Goal: Task Accomplishment & Management: Manage account settings

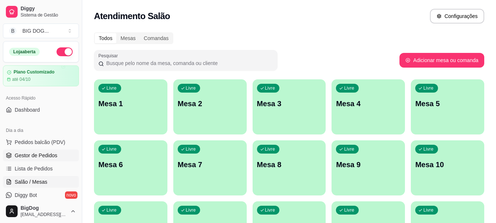
click at [27, 155] on span "Gestor de Pedidos" at bounding box center [36, 155] width 43 height 7
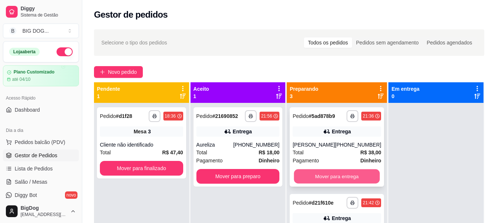
click at [328, 182] on button "Mover para entrega" at bounding box center [337, 176] width 86 height 14
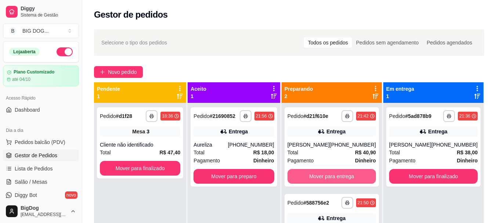
click at [328, 182] on button "Mover para entrega" at bounding box center [332, 176] width 89 height 15
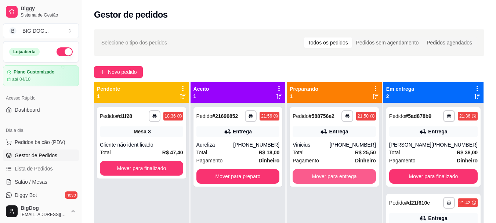
click at [328, 182] on button "Mover para entrega" at bounding box center [334, 176] width 83 height 15
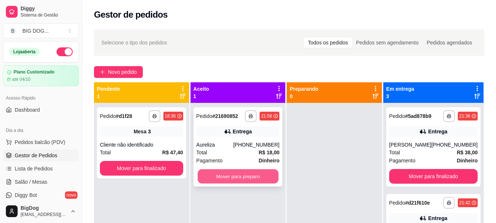
click at [253, 173] on button "Mover para preparo" at bounding box center [238, 176] width 81 height 14
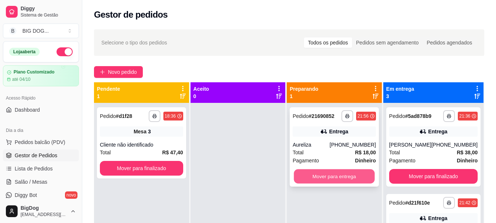
click at [325, 176] on button "Mover para entrega" at bounding box center [334, 176] width 81 height 14
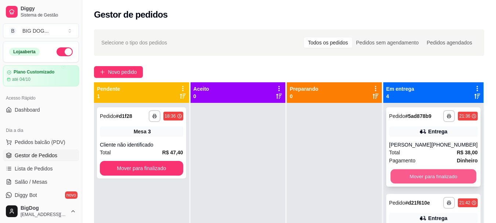
click at [423, 178] on button "Mover para finalizado" at bounding box center [434, 176] width 86 height 14
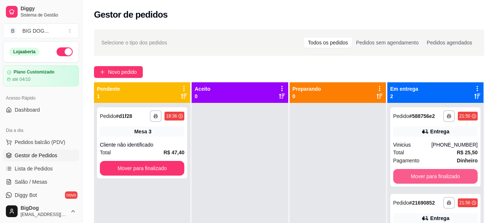
click at [423, 178] on button "Mover para finalizado" at bounding box center [436, 176] width 85 height 15
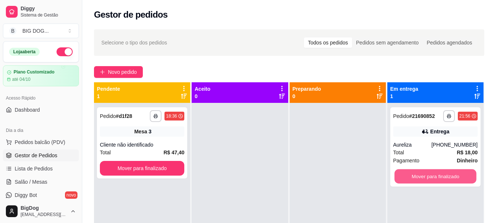
click at [423, 178] on button "Mover para finalizado" at bounding box center [436, 176] width 82 height 14
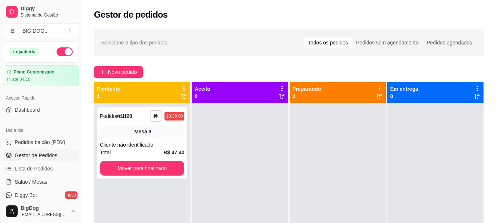
click at [42, 156] on span "Gestor de Pedidos" at bounding box center [36, 155] width 43 height 7
